Goal: Information Seeking & Learning: Check status

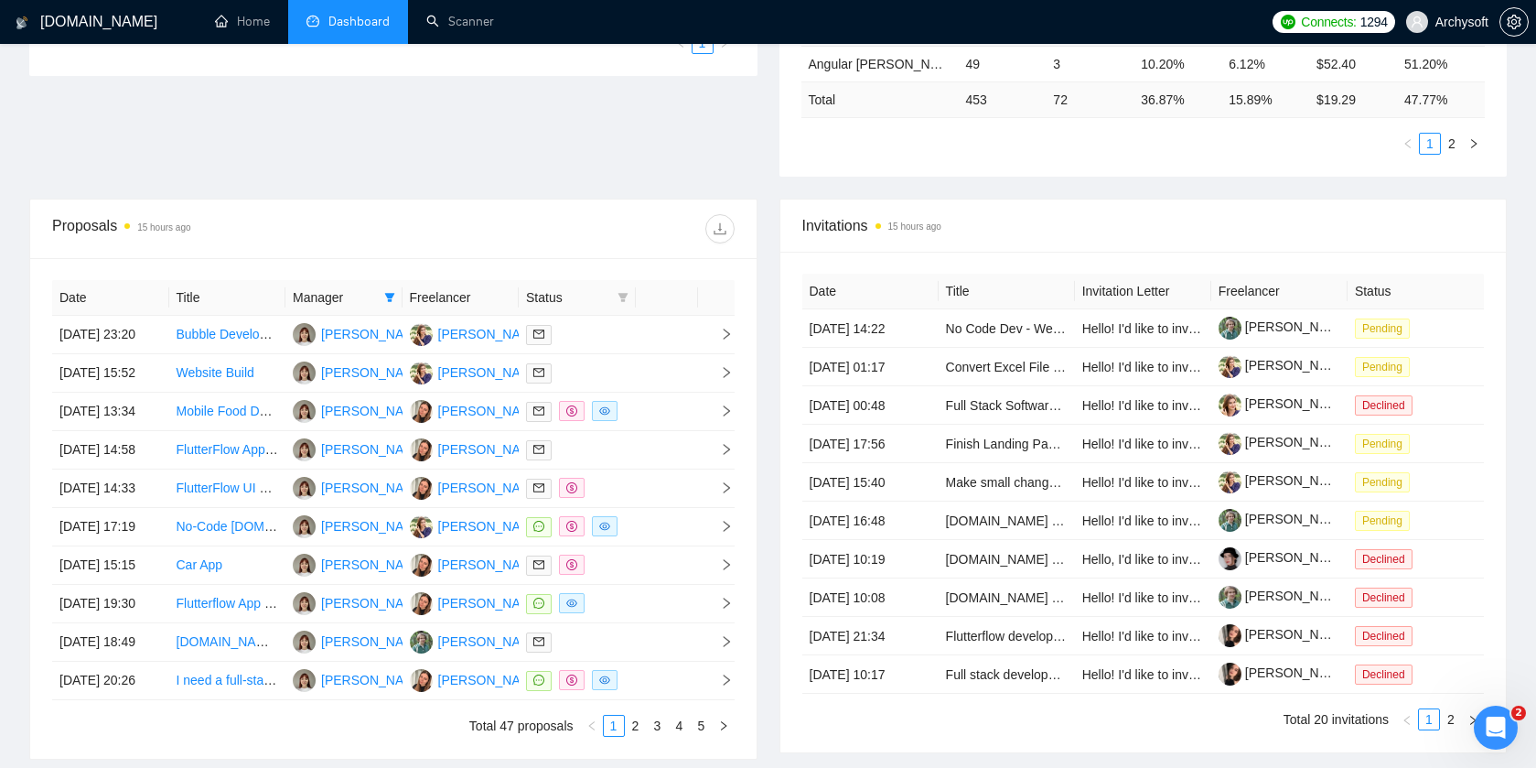
scroll to position [633, 0]
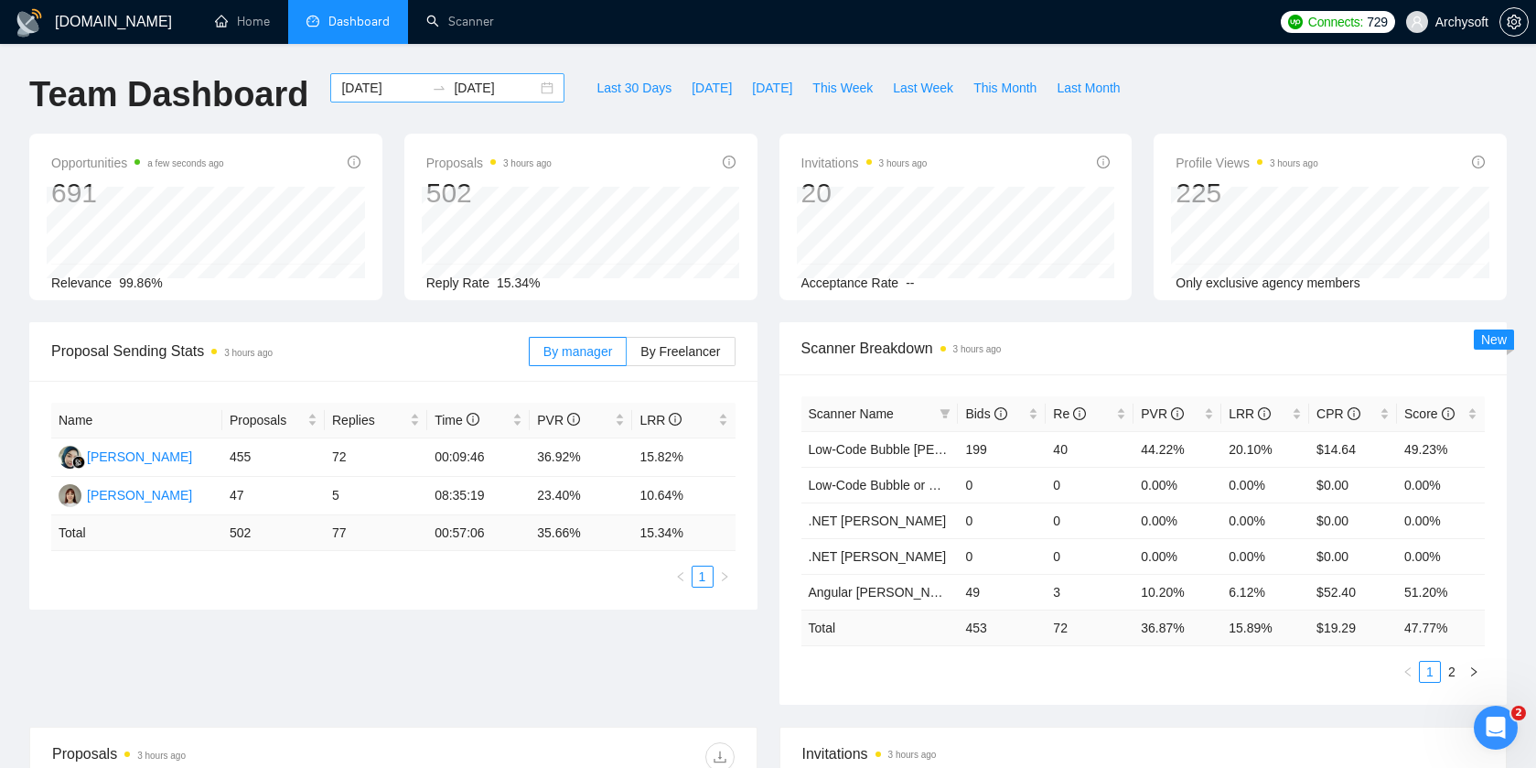
click at [534, 84] on div "2024-01-02 2024-01-31" at bounding box center [447, 87] width 234 height 29
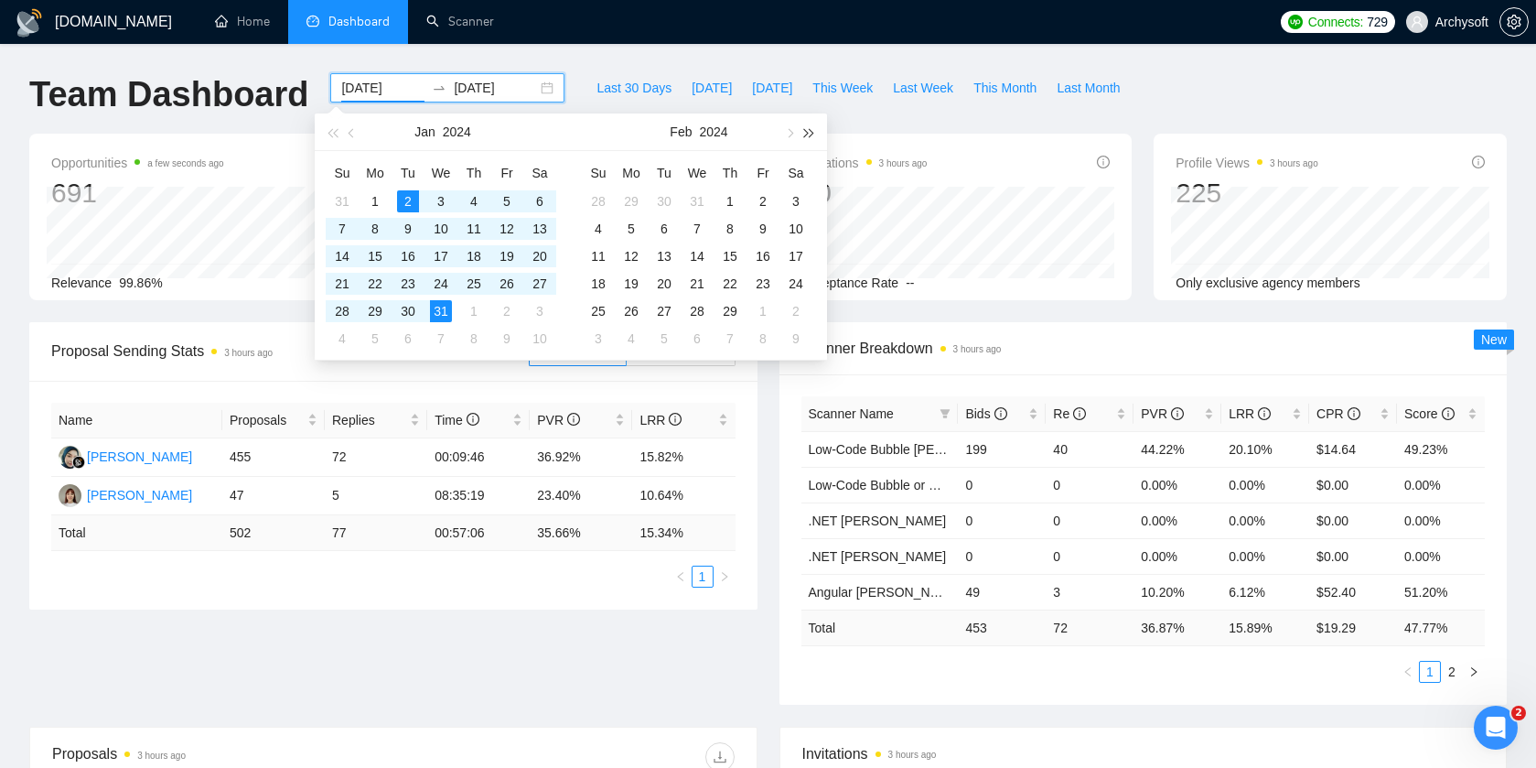
click at [813, 136] on button "button" at bounding box center [810, 131] width 20 height 37
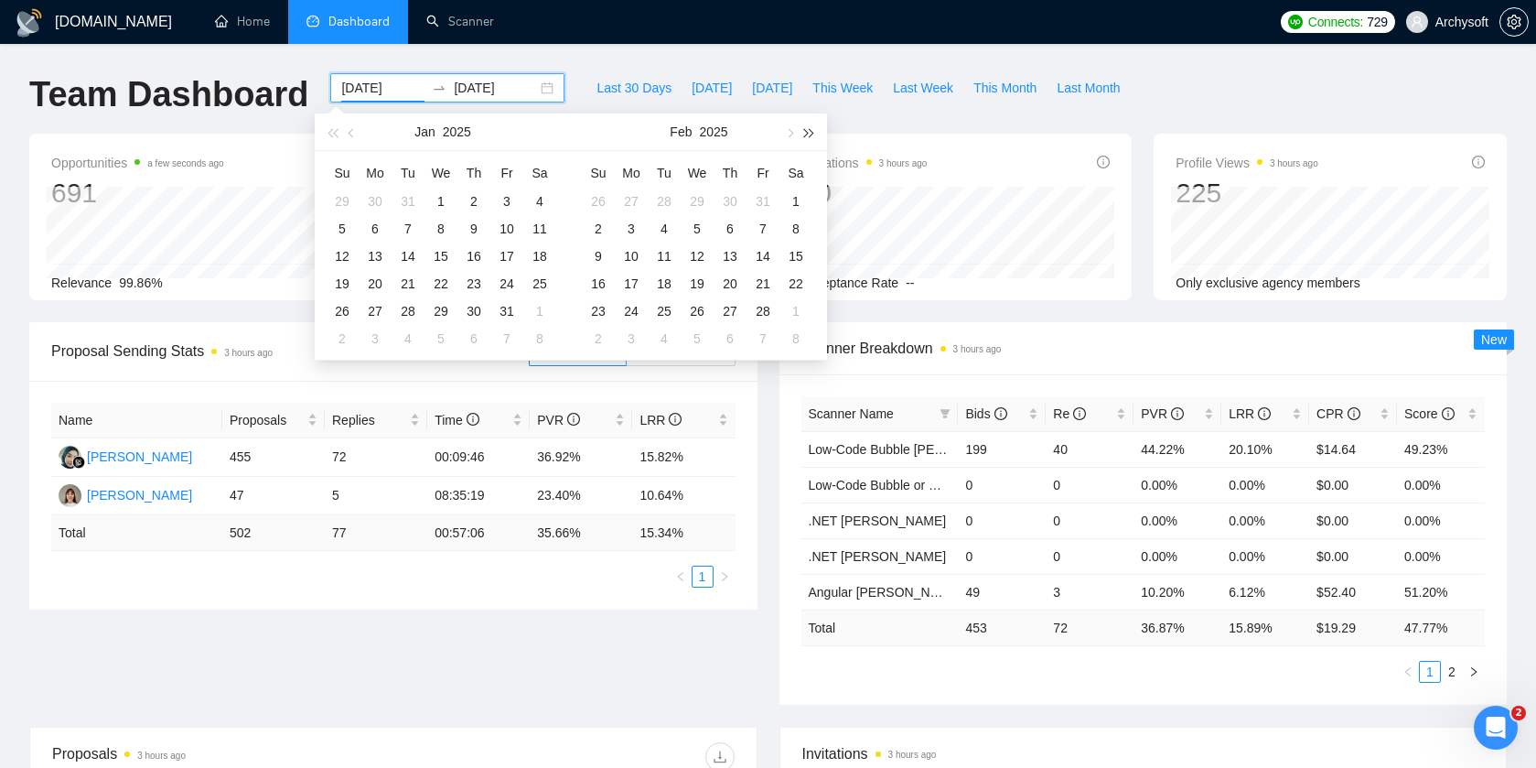
click at [813, 136] on button "button" at bounding box center [810, 131] width 20 height 37
click at [325, 140] on button "button" at bounding box center [332, 131] width 20 height 37
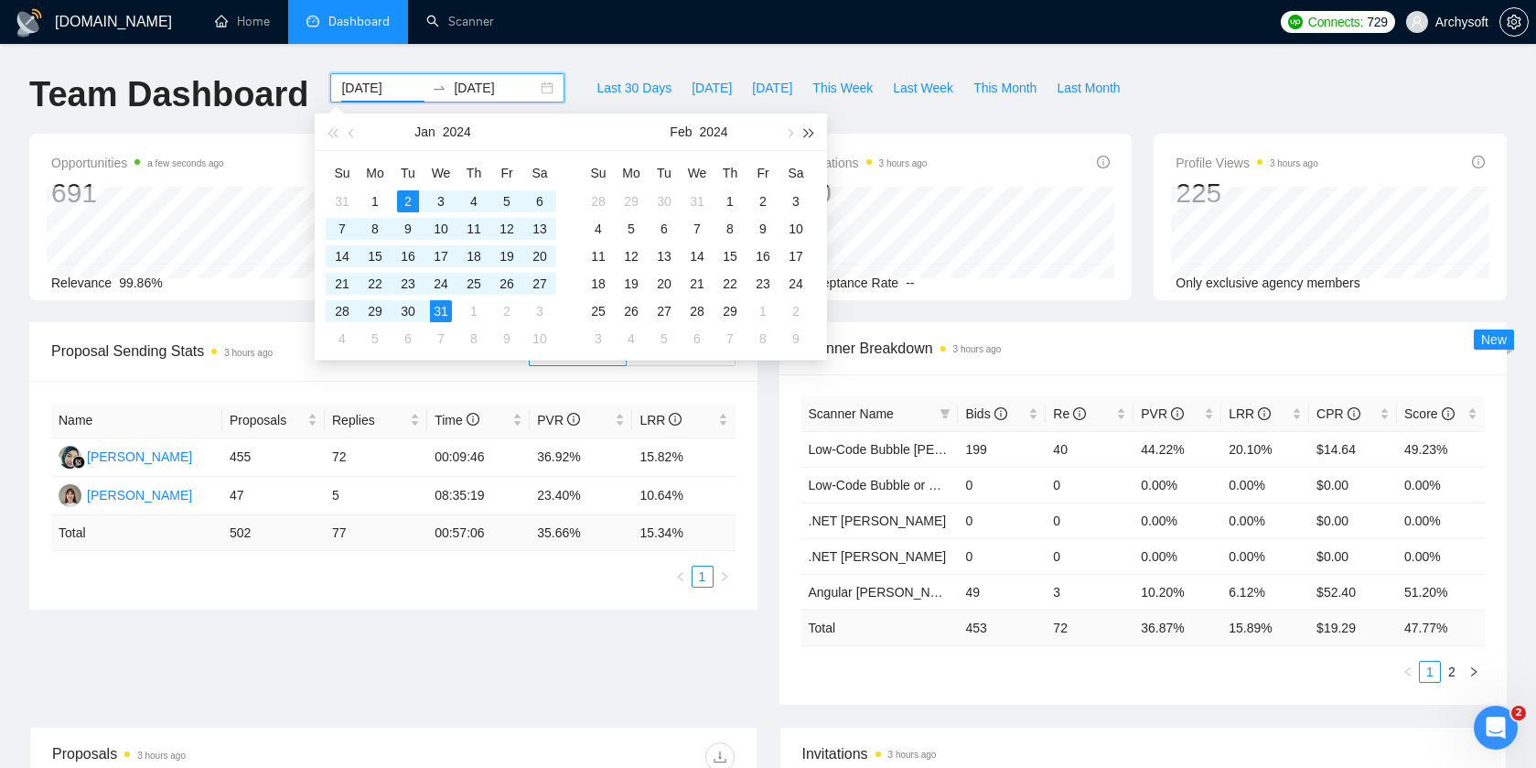
click at [808, 133] on span "button" at bounding box center [809, 132] width 9 height 9
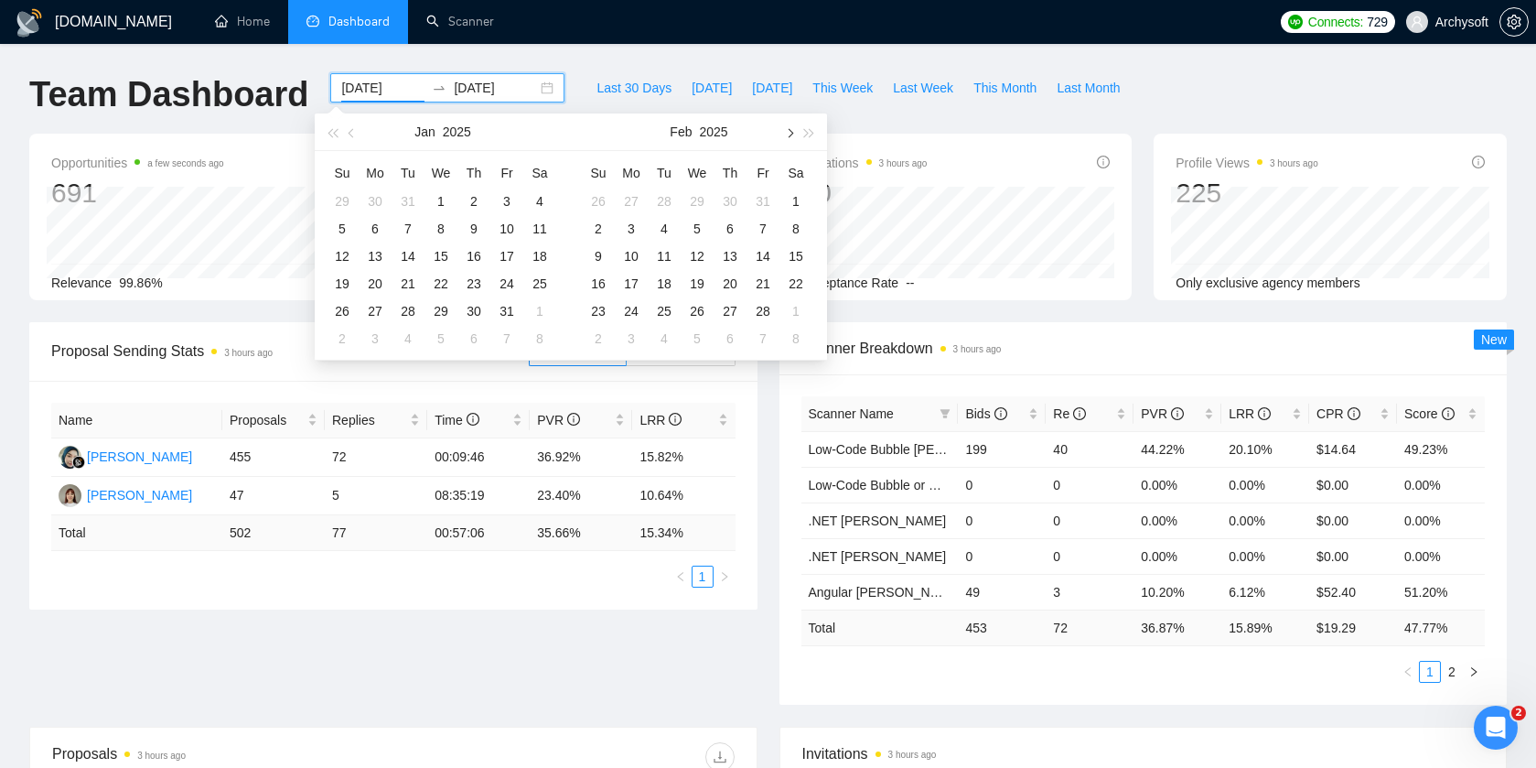
click at [798, 133] on button "button" at bounding box center [789, 131] width 20 height 37
click at [797, 133] on button "button" at bounding box center [789, 131] width 20 height 37
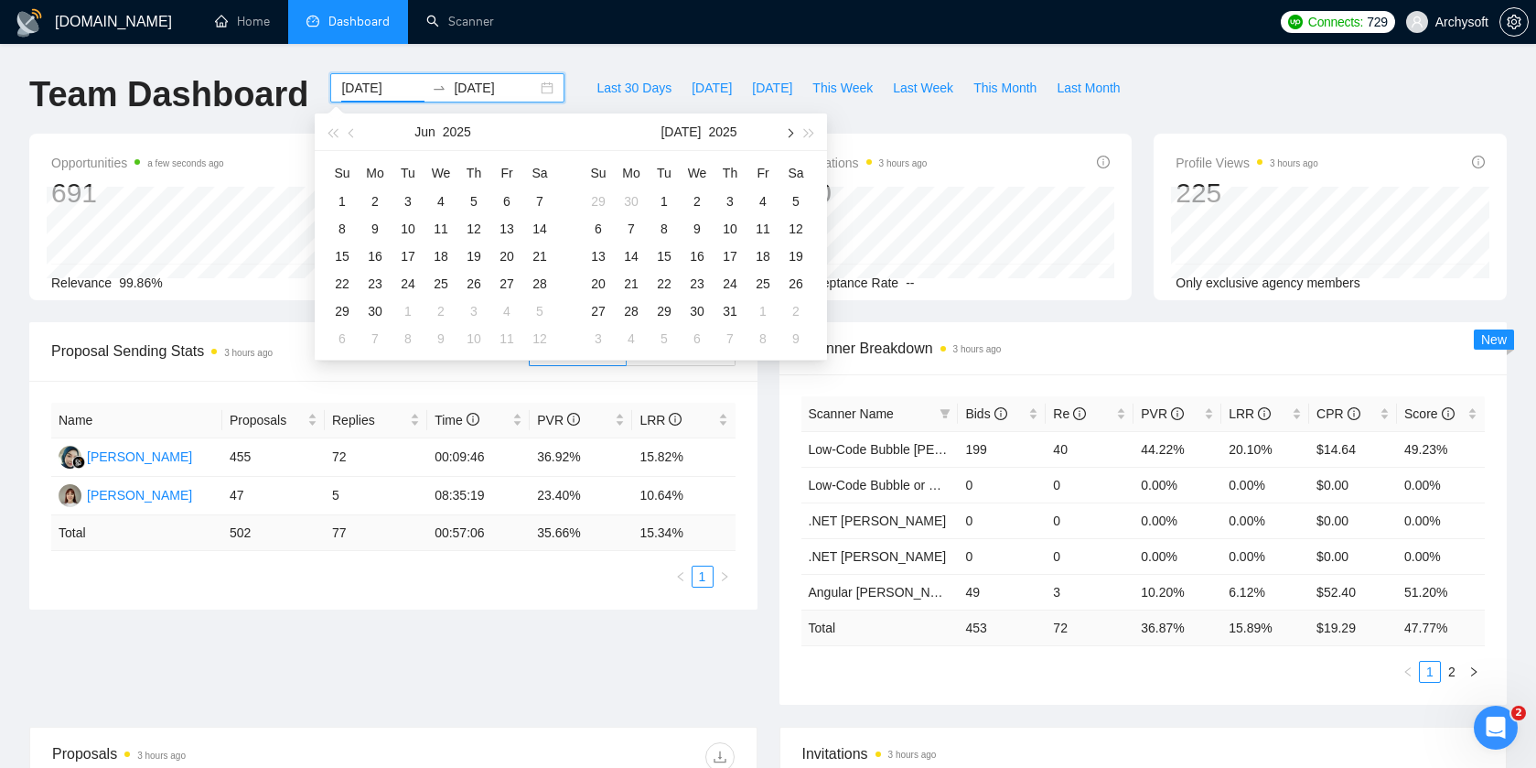
click at [797, 133] on button "button" at bounding box center [789, 131] width 20 height 37
type input "2025-10-14"
click at [670, 259] on div "14" at bounding box center [664, 256] width 22 height 22
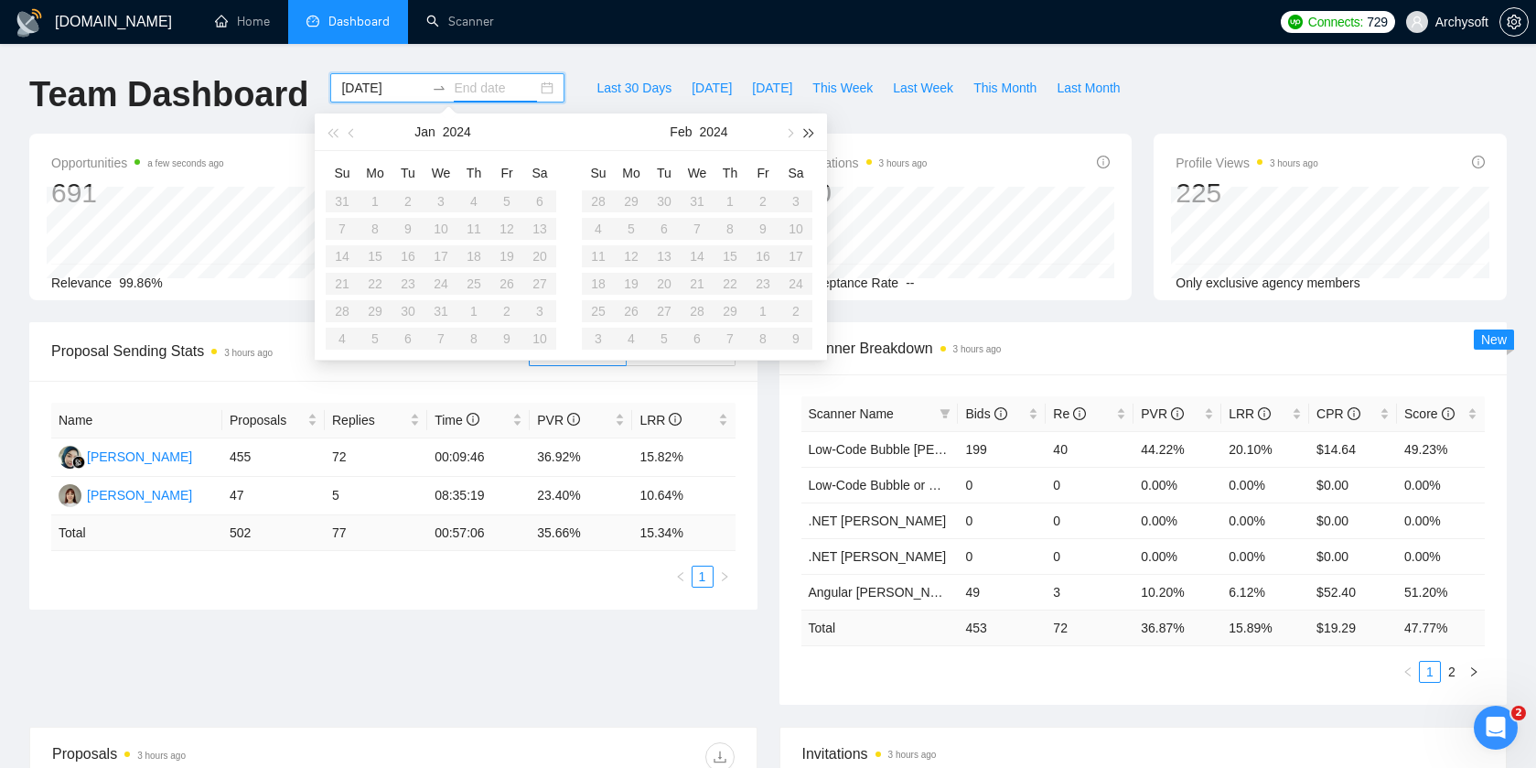
click at [805, 128] on span "button" at bounding box center [809, 132] width 9 height 9
click at [334, 130] on span "button" at bounding box center [332, 132] width 9 height 9
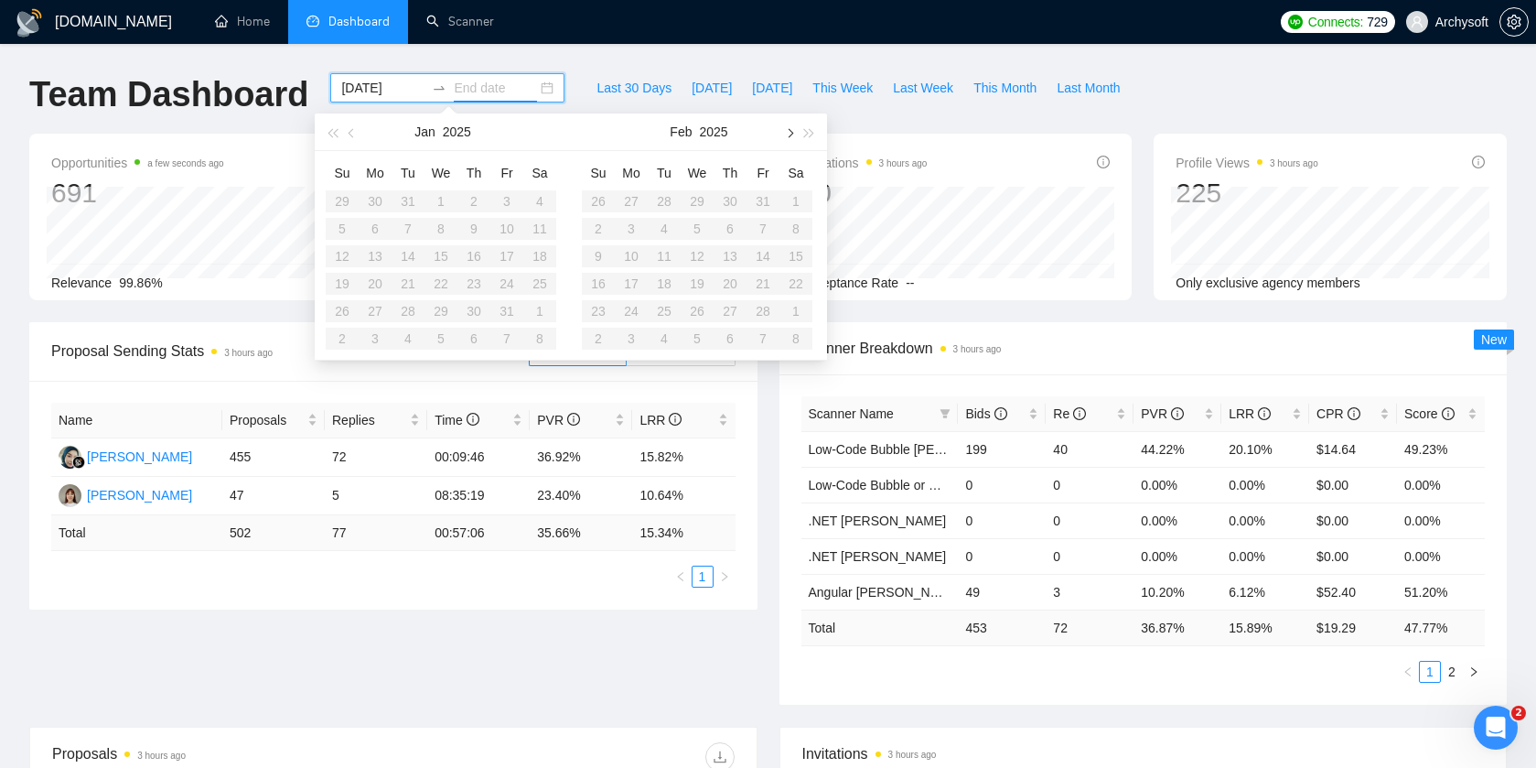
click at [787, 129] on span "button" at bounding box center [788, 132] width 9 height 9
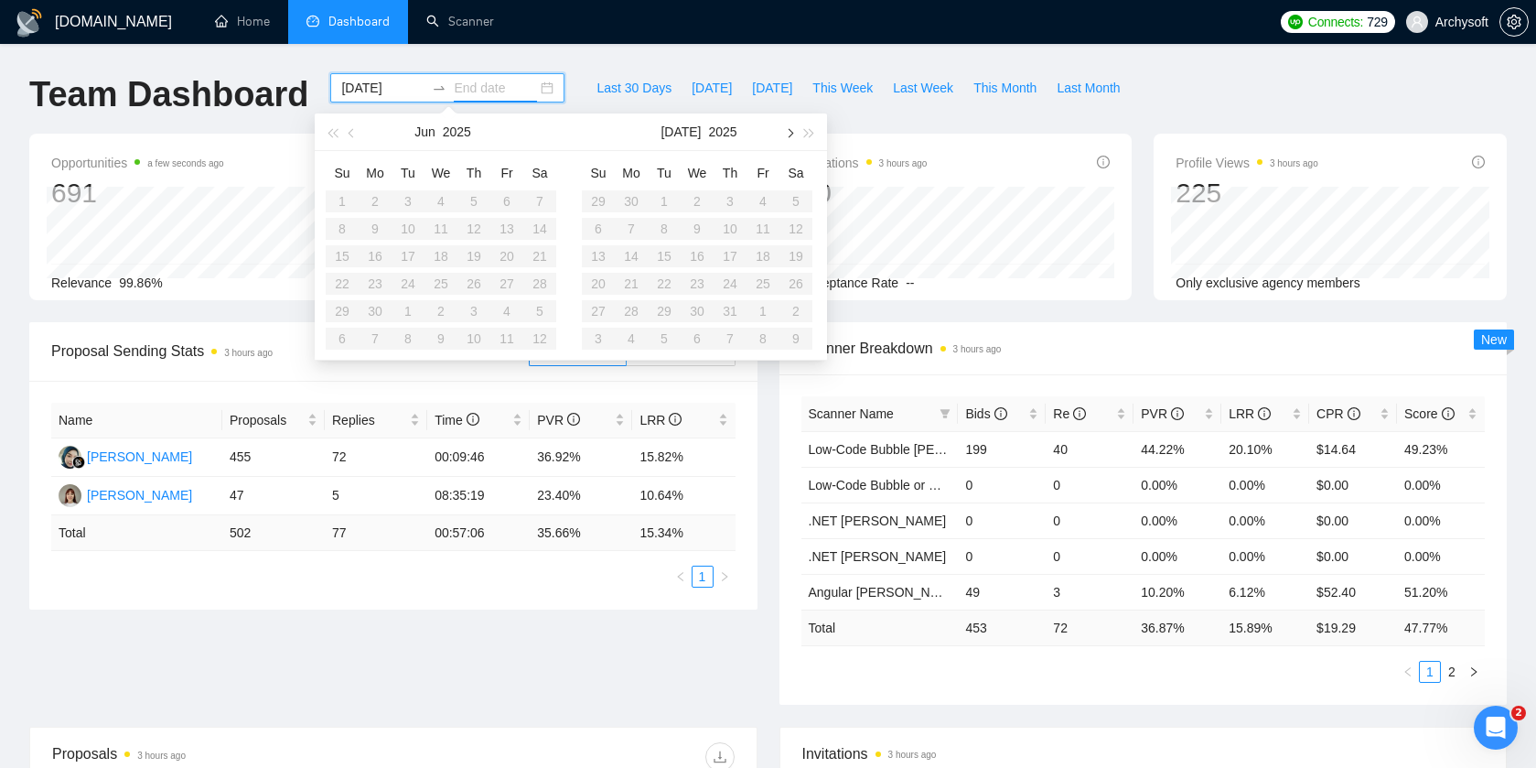
click at [787, 129] on span "button" at bounding box center [788, 132] width 9 height 9
type input "2025-10-14"
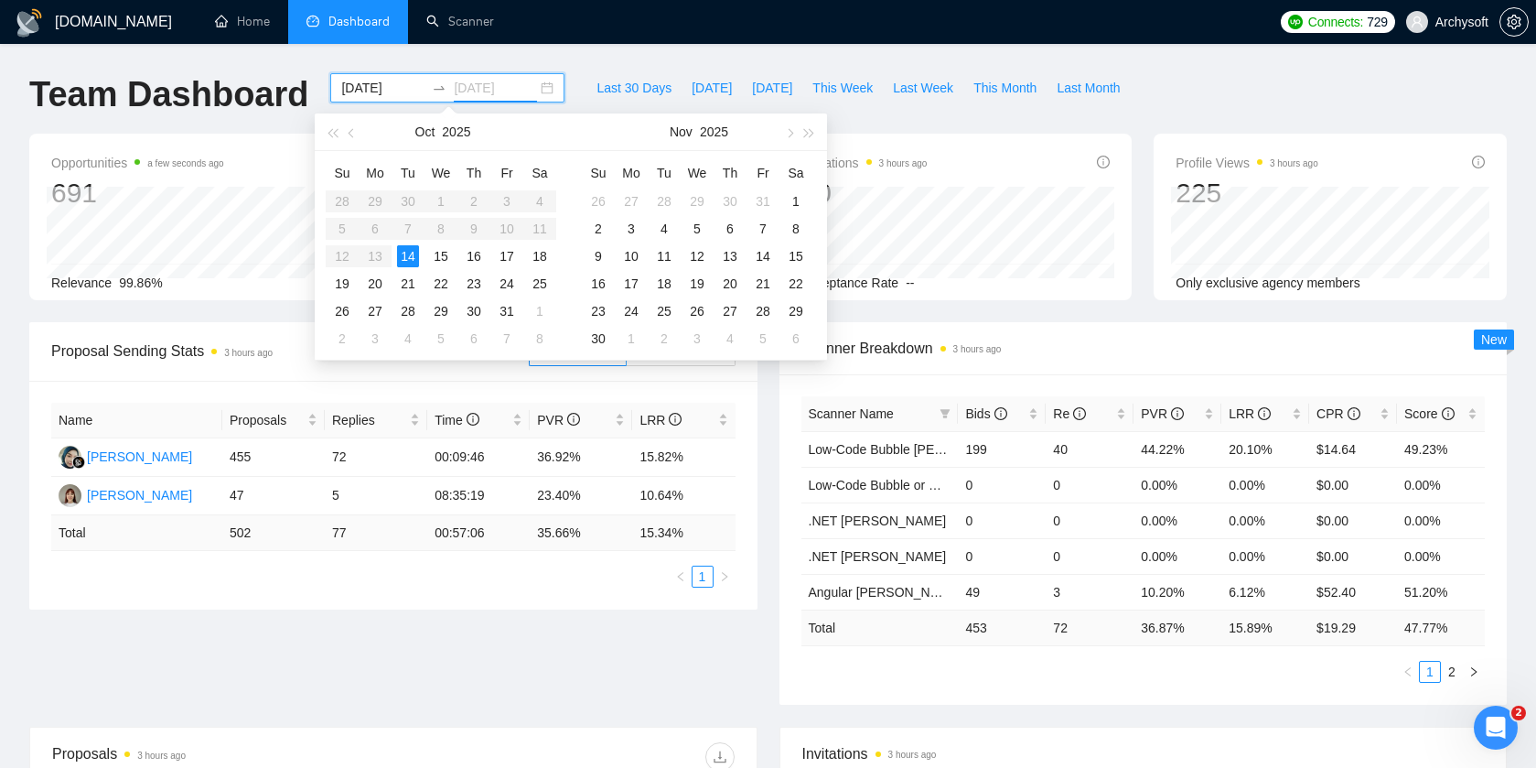
click at [415, 256] on div "14" at bounding box center [408, 256] width 22 height 22
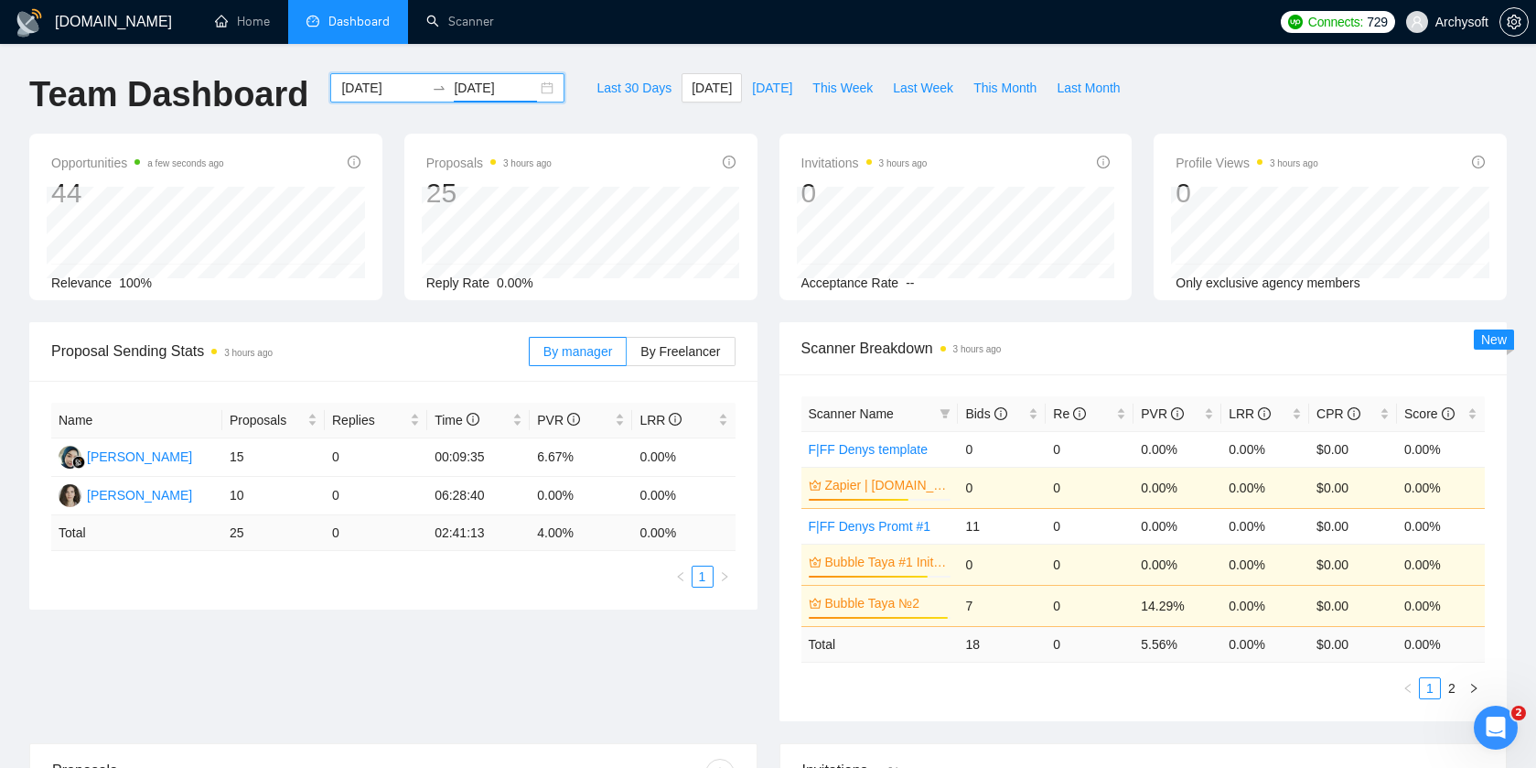
click at [537, 88] on div "2025-10-14 2025-10-14" at bounding box center [447, 87] width 234 height 29
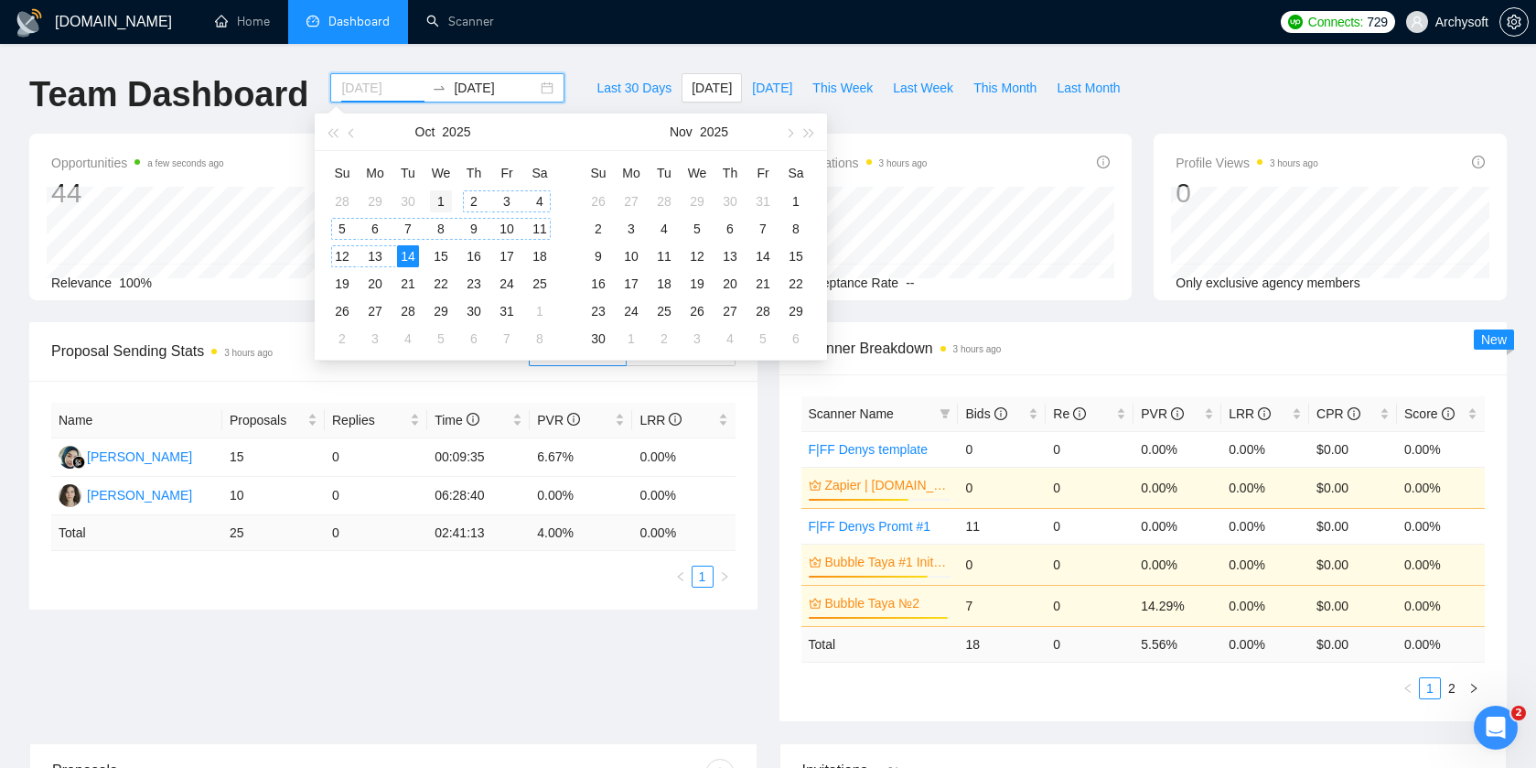
type input "2025-10-01"
click at [442, 197] on div "1" at bounding box center [441, 201] width 22 height 22
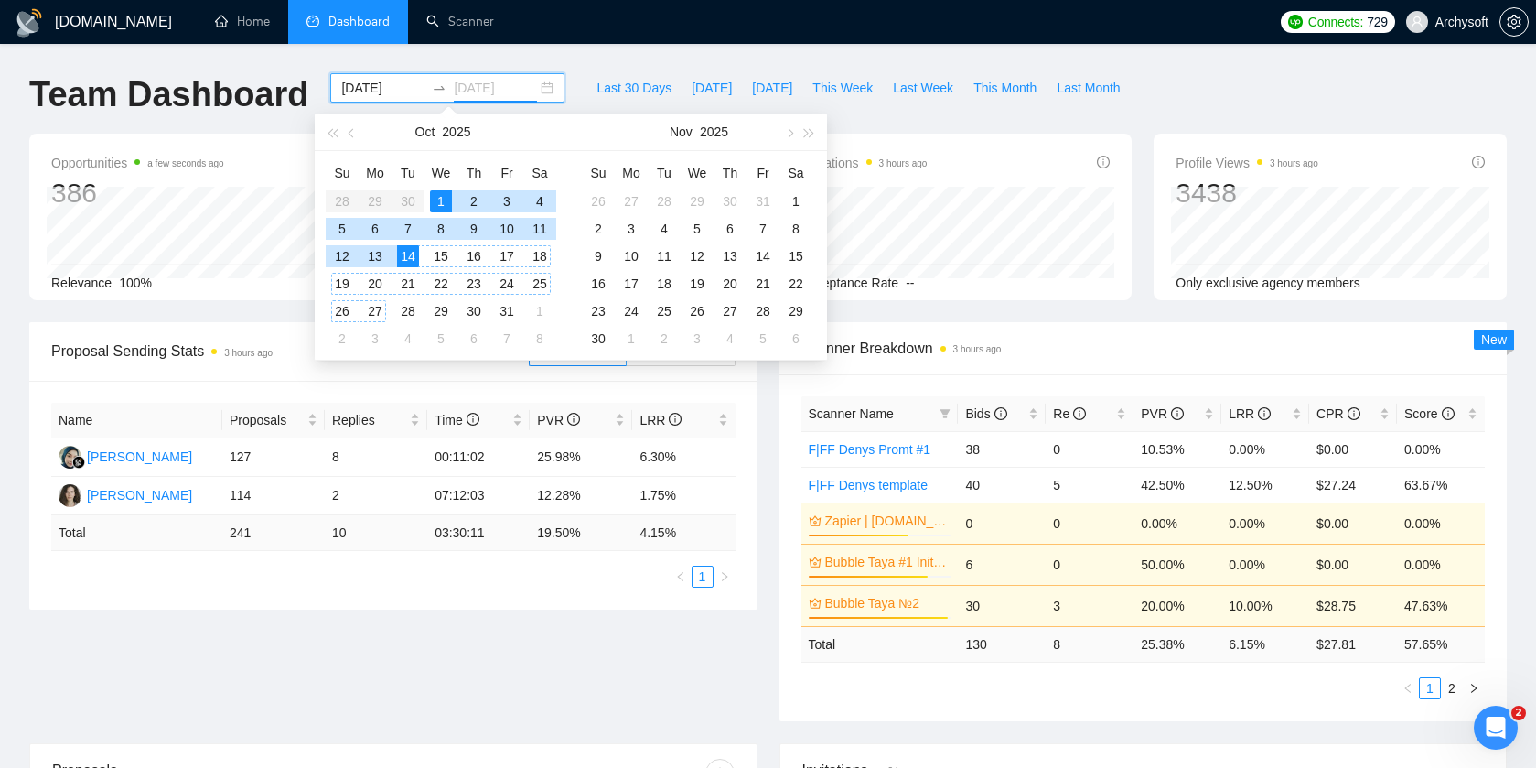
type input "2025-10-14"
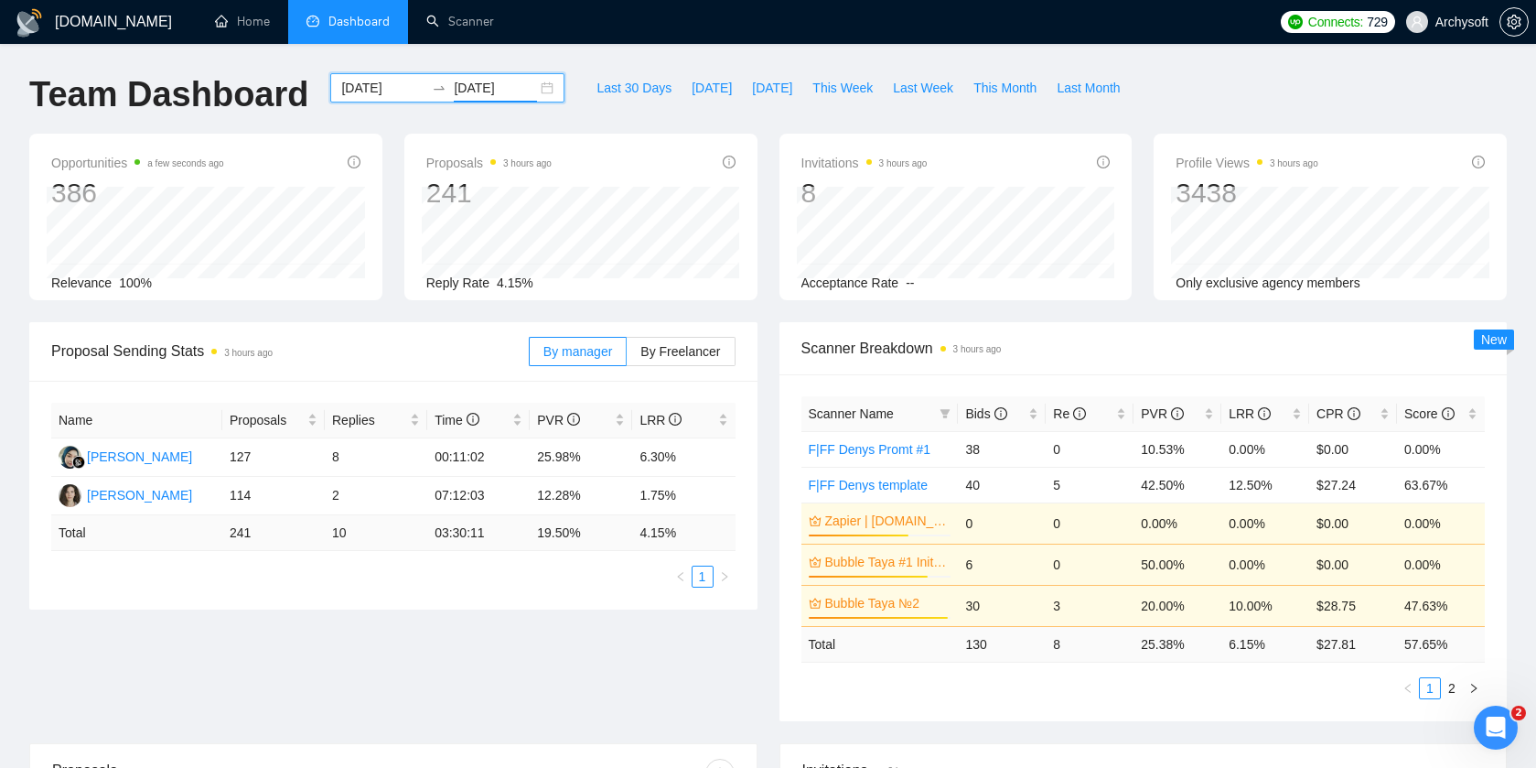
click at [725, 662] on div "Proposal Sending Stats 3 hours ago By manager By Freelancer Name Proposals Repl…" at bounding box center [768, 532] width 1500 height 421
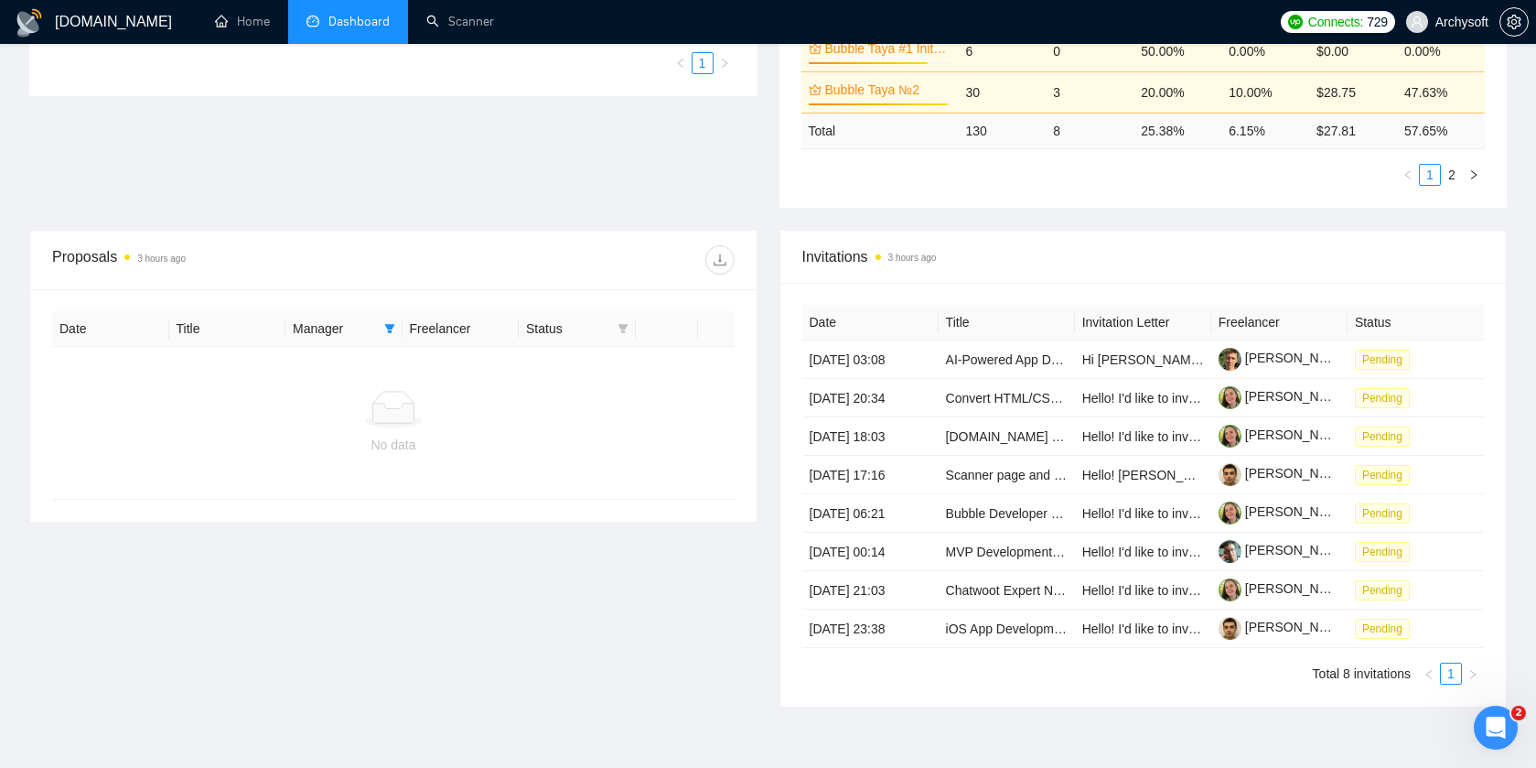
scroll to position [616, 0]
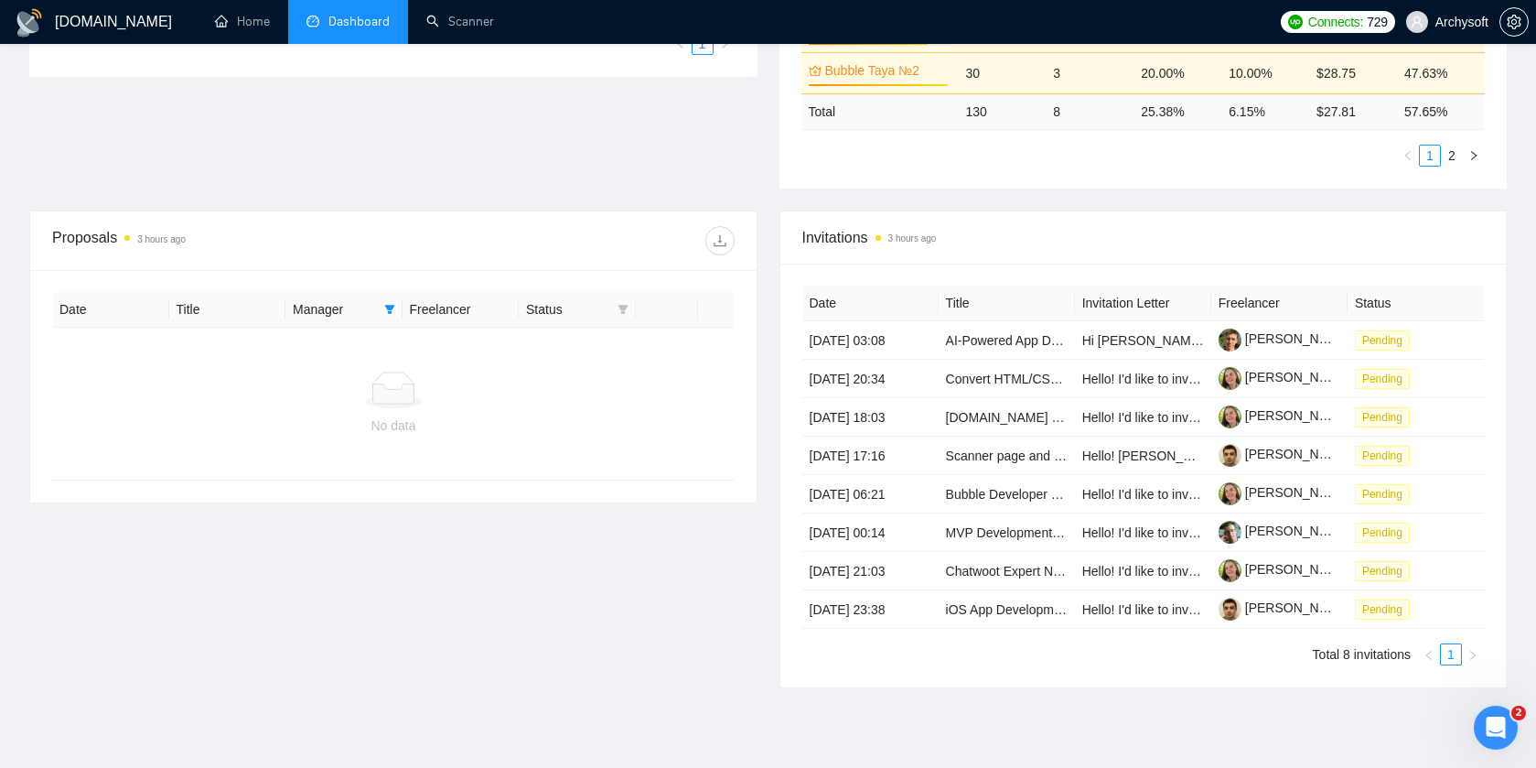
click at [396, 376] on icon at bounding box center [393, 390] width 59 height 37
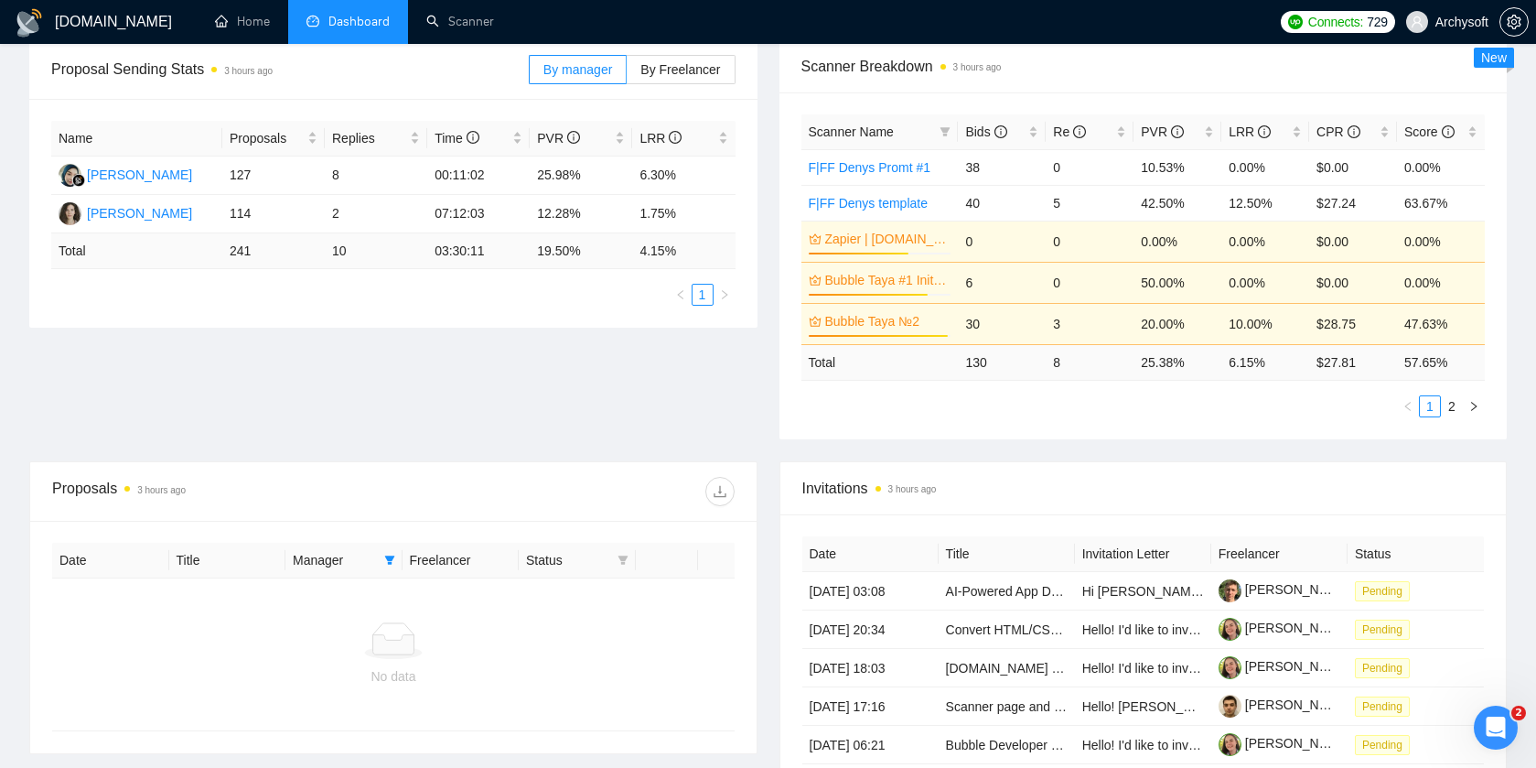
scroll to position [0, 0]
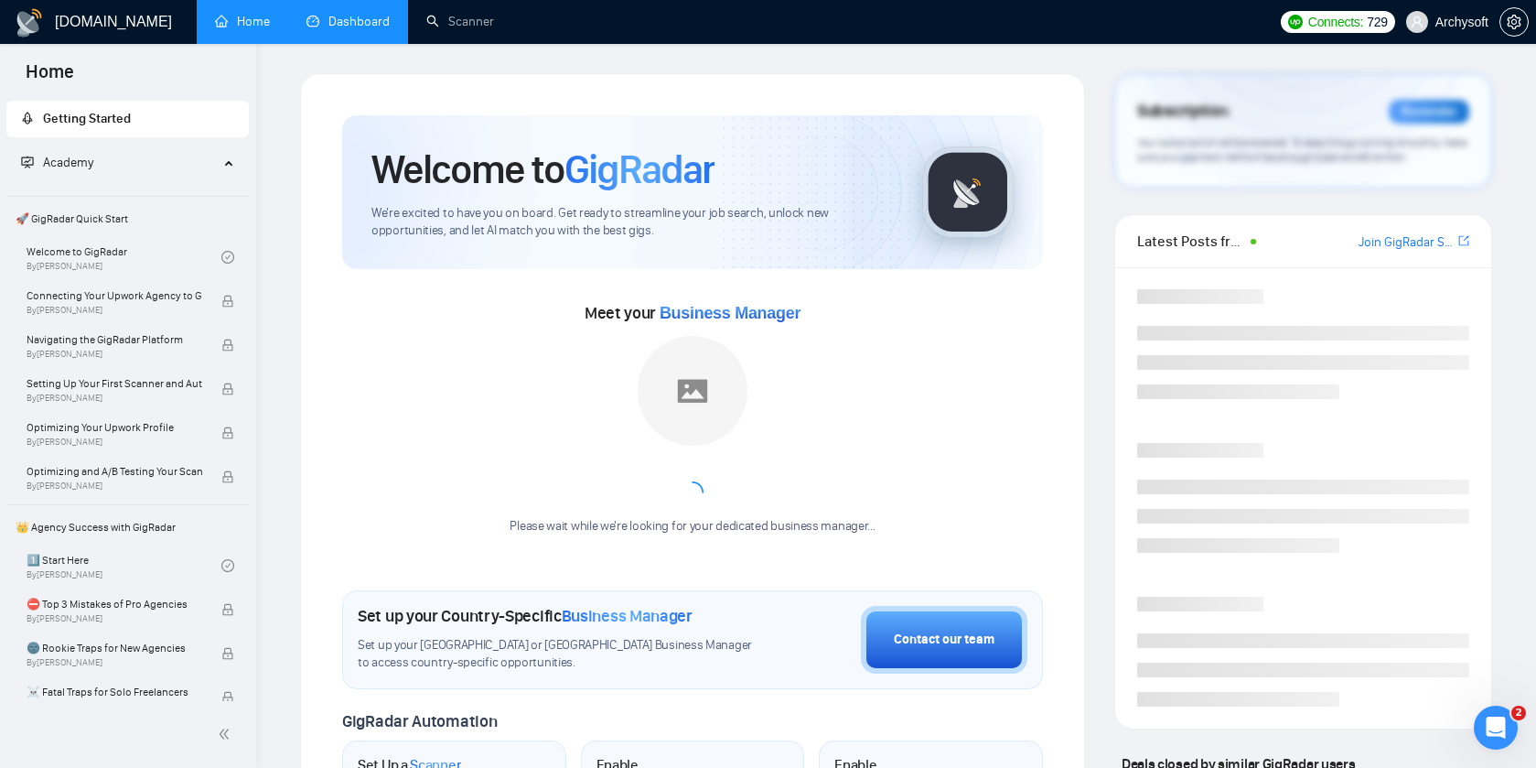
click at [366, 29] on link "Dashboard" at bounding box center [348, 22] width 83 height 16
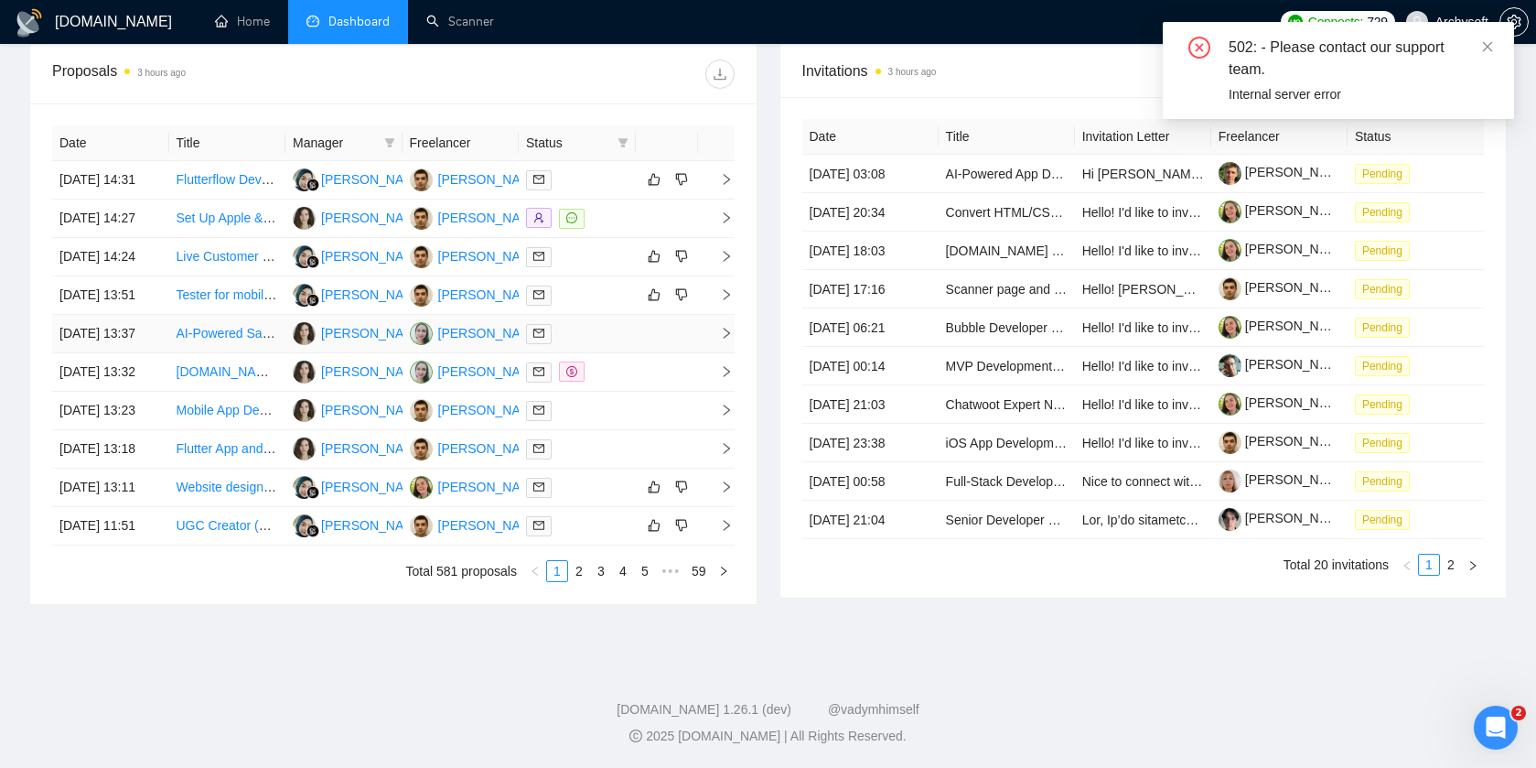
scroll to position [759, 0]
click at [1486, 45] on icon "close" at bounding box center [1488, 46] width 10 height 10
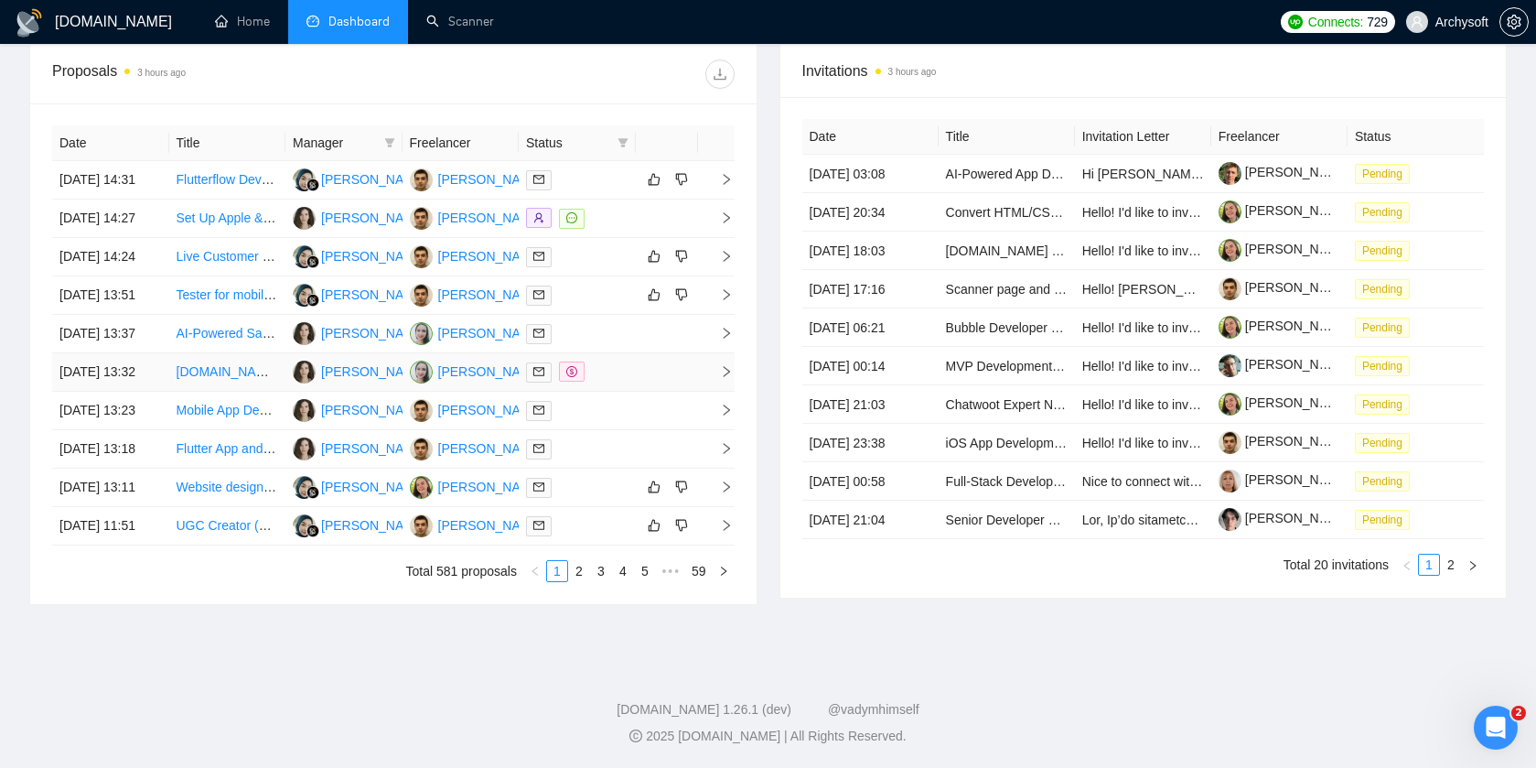
scroll to position [748, 0]
click at [578, 581] on link "2" at bounding box center [579, 571] width 20 height 20
